Goal: Task Accomplishment & Management: Complete application form

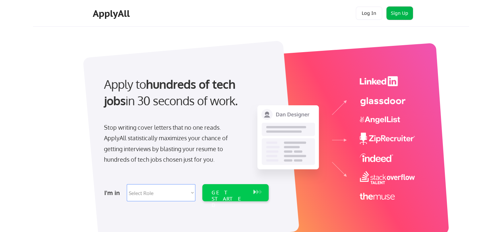
click at [408, 12] on button "Sign Up" at bounding box center [400, 13] width 26 height 13
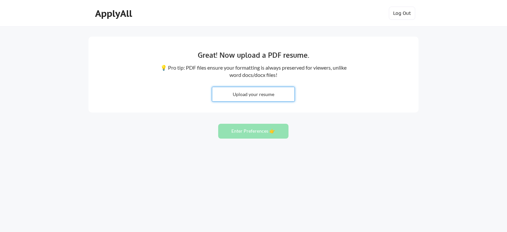
click at [276, 100] on input "file" at bounding box center [253, 94] width 82 height 14
type input "C:\fakepath\Resume-Nipuni-[PERSON_NAME].pdf"
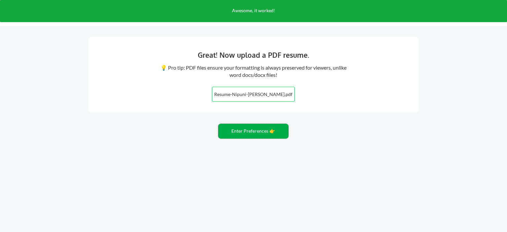
click at [265, 130] on button "Enter Preferences 👉" at bounding box center [253, 131] width 70 height 15
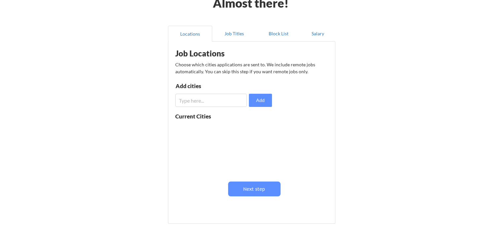
scroll to position [55, 0]
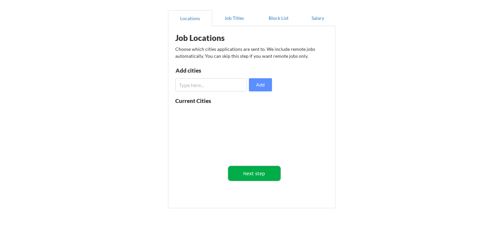
click at [268, 172] on button "Next step" at bounding box center [254, 173] width 53 height 15
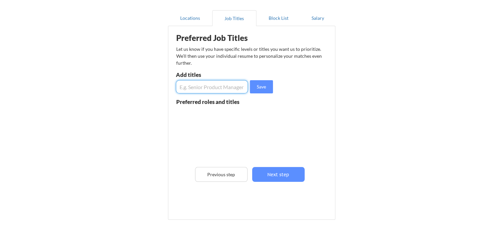
click at [218, 87] on input "input" at bounding box center [212, 86] width 72 height 13
type input "A"
type input "Software Engineer"
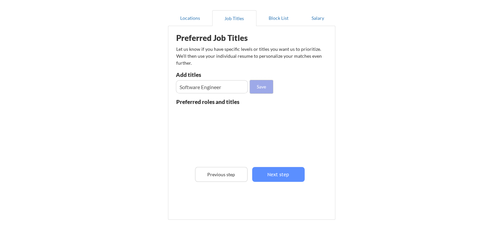
click at [268, 89] on button "Save" at bounding box center [261, 86] width 23 height 13
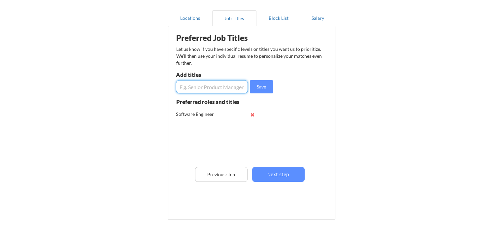
click at [229, 90] on input "input" at bounding box center [212, 86] width 72 height 13
type input "Associate Software Engineer"
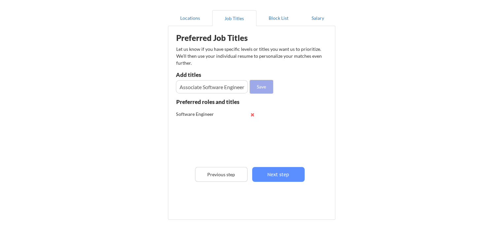
click at [257, 90] on button "Save" at bounding box center [261, 86] width 23 height 13
click at [252, 114] on button at bounding box center [252, 114] width 5 height 5
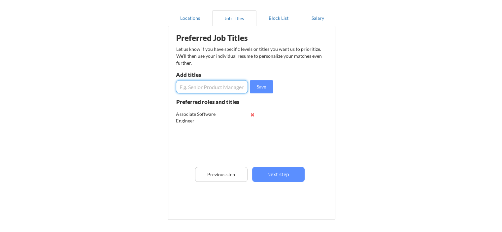
click at [207, 86] on input "input" at bounding box center [212, 86] width 72 height 13
type input "Junior Software Engineer"
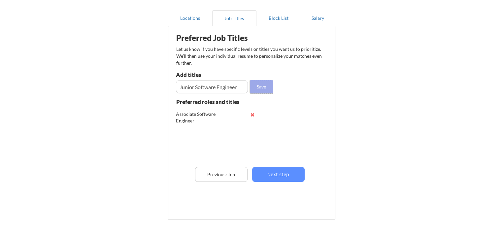
click at [261, 90] on button "Save" at bounding box center [261, 86] width 23 height 13
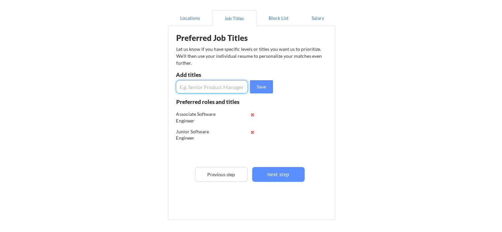
click at [210, 89] on input "input" at bounding box center [212, 86] width 72 height 13
type input "Junior Backend Engineer"
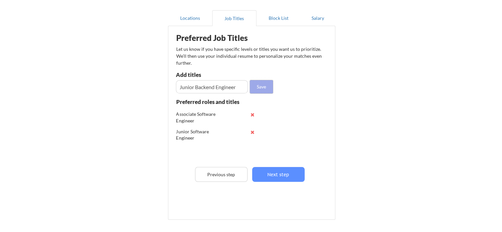
click at [256, 88] on button "Save" at bounding box center [261, 86] width 23 height 13
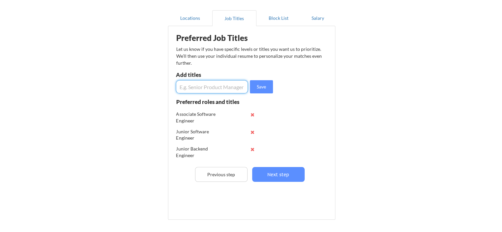
click at [190, 86] on input "input" at bounding box center [212, 86] width 72 height 13
type input "Associate AI Engineer"
click at [199, 88] on input "input" at bounding box center [212, 86] width 72 height 13
type input "A"
type input "Junior AI Engineer"
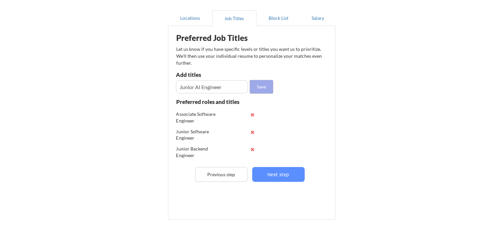
click at [267, 90] on button "Save" at bounding box center [261, 86] width 23 height 13
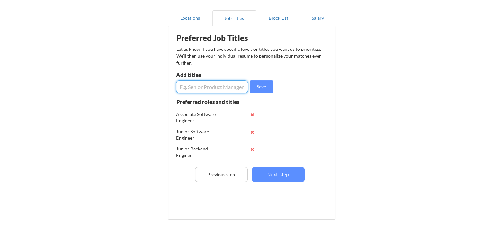
click at [223, 83] on input "input" at bounding box center [212, 86] width 72 height 13
type input "G"
type input "Associate Gen AI Engineer"
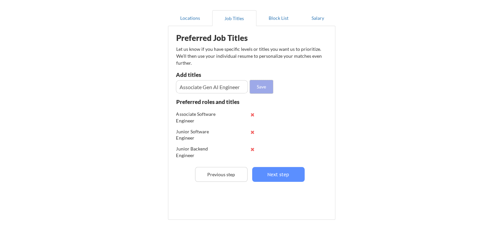
click at [254, 83] on button "Save" at bounding box center [261, 86] width 23 height 13
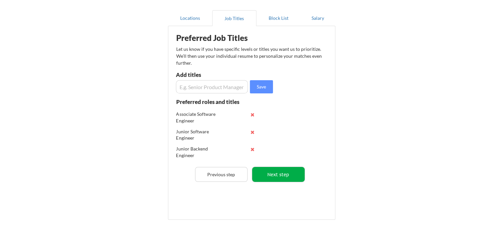
click at [291, 170] on button "Next step" at bounding box center [278, 174] width 53 height 15
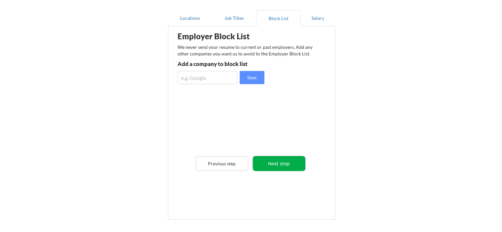
click at [280, 162] on button "Next step" at bounding box center [279, 163] width 53 height 15
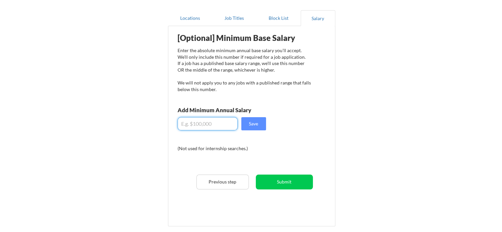
click at [205, 125] on input "input" at bounding box center [208, 123] width 60 height 13
click at [262, 120] on button "Save" at bounding box center [253, 123] width 25 height 13
click at [197, 122] on input "input" at bounding box center [208, 123] width 60 height 13
click at [199, 123] on input "input" at bounding box center [208, 123] width 60 height 13
type input "$5"
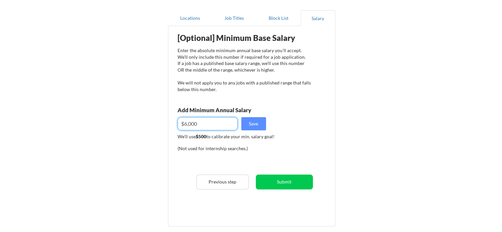
type input "$6,000"
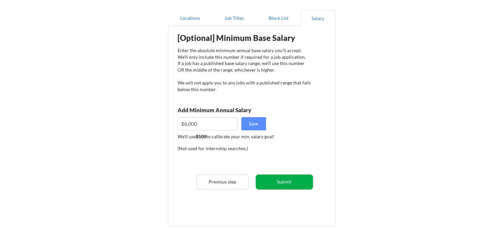
click at [296, 184] on button "Submit" at bounding box center [284, 182] width 57 height 15
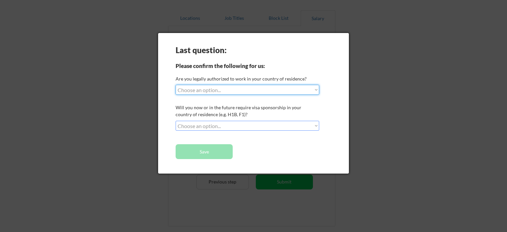
click at [231, 88] on select "Choose an option... Yes, I am a US Citizen Yes, I am a Canadian Citizen Yes, I …" at bounding box center [248, 90] width 144 height 10
select select ""no__i_am_not__yet__authorized""
click at [176, 85] on select "Choose an option... Yes, I am a US Citizen Yes, I am a Canadian Citizen Yes, I …" at bounding box center [248, 90] width 144 height 10
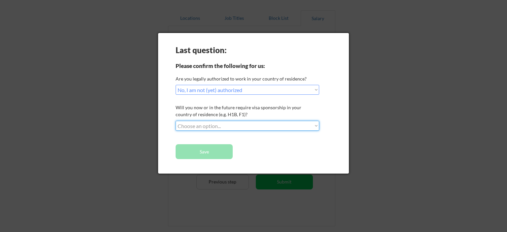
click at [208, 123] on select "Choose an option... No, I will not need sponsorship Yes, I will need sponsorship" at bounding box center [248, 126] width 144 height 10
drag, startPoint x: 176, startPoint y: 102, endPoint x: 239, endPoint y: 116, distance: 64.6
click at [239, 116] on div "Last question: Please confirm the following for us: Are you legally authorized …" at bounding box center [253, 103] width 191 height 141
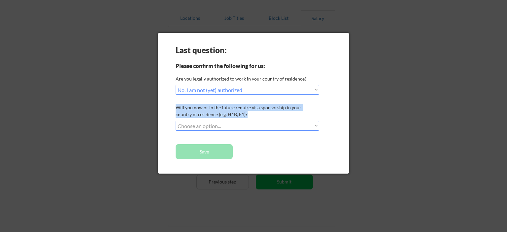
drag, startPoint x: 239, startPoint y: 116, endPoint x: 176, endPoint y: 109, distance: 63.5
click at [176, 109] on div "Will you now or in the future require visa sponsorship in your country of resid…" at bounding box center [247, 111] width 142 height 14
copy div "Will you now or in the future require visa sponsorship in your country of resid…"
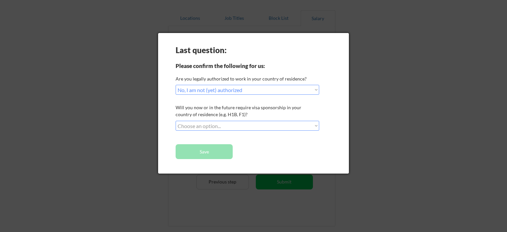
click at [338, 88] on div "Last question: Please confirm the following for us: Are you legally authorized …" at bounding box center [253, 103] width 191 height 141
click at [250, 90] on select "Choose an option... Yes, I am a US Citizen Yes, I am a Canadian Citizen Yes, I …" at bounding box center [248, 90] width 144 height 10
click at [176, 85] on select "Choose an option... Yes, I am a US Citizen Yes, I am a Canadian Citizen Yes, I …" at bounding box center [248, 90] width 144 height 10
click at [231, 121] on div "Last question: Please confirm the following for us: Are you legally authorized …" at bounding box center [253, 103] width 191 height 141
click at [234, 125] on select "Choose an option... No, I will not need sponsorship Yes, I will need sponsorship" at bounding box center [248, 126] width 144 height 10
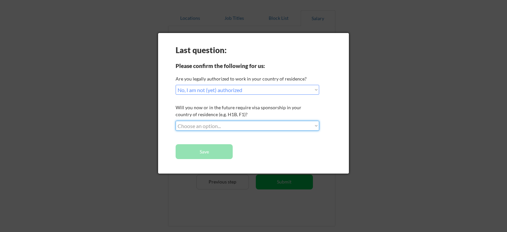
select select ""no__i_will_not_need_sponsorship""
click at [176, 121] on select "Choose an option... No, I will not need sponsorship Yes, I will need sponsorship" at bounding box center [248, 126] width 144 height 10
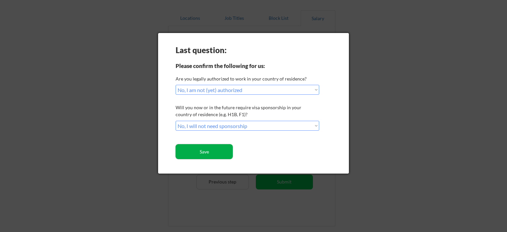
click at [215, 147] on button "Save" at bounding box center [204, 151] width 57 height 15
click at [220, 153] on button "Save" at bounding box center [204, 151] width 57 height 15
